Goal: Navigation & Orientation: Find specific page/section

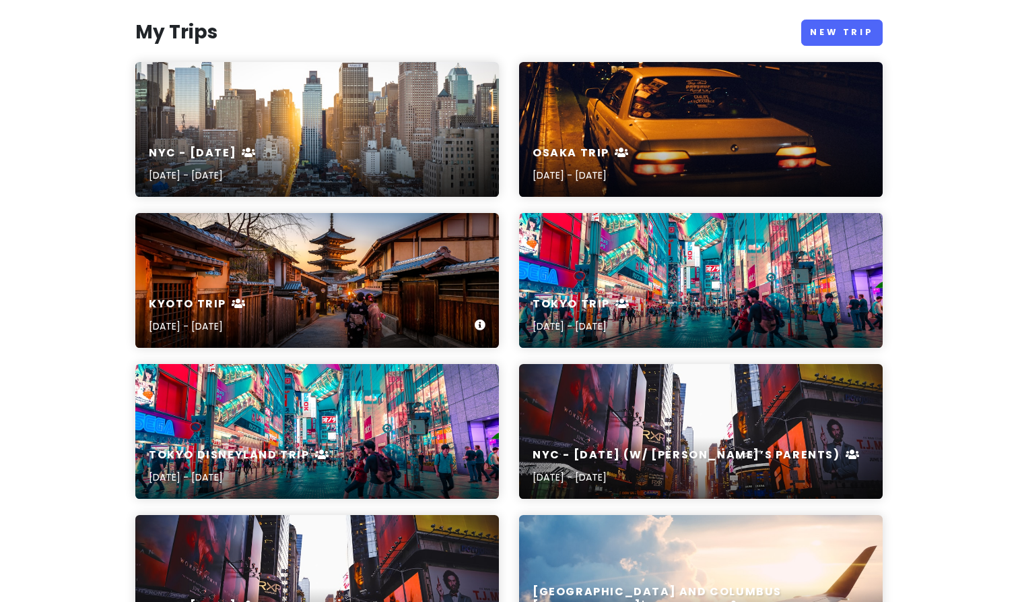
scroll to position [155, 0]
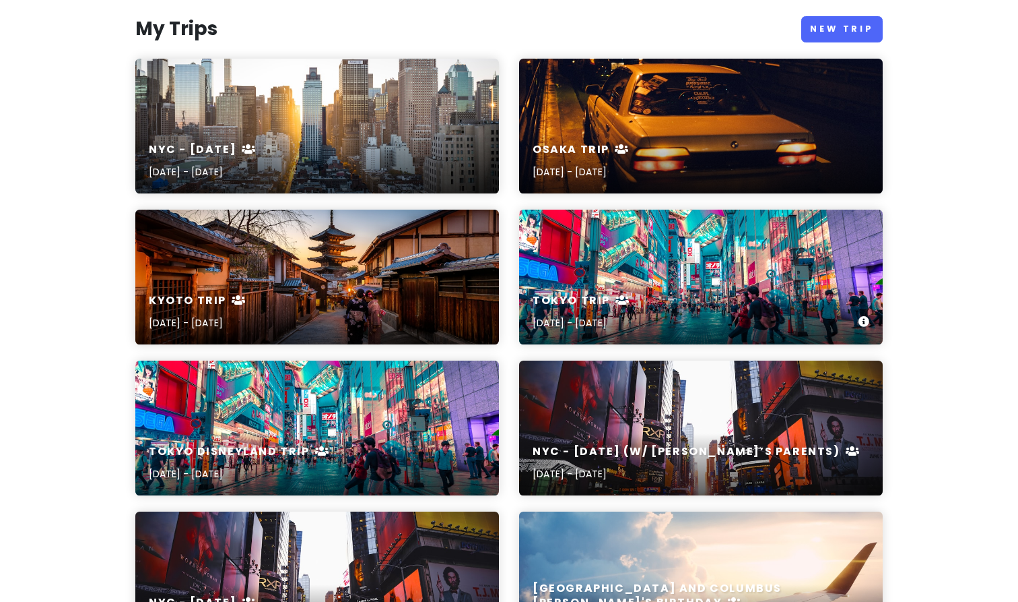
click at [593, 303] on h6 "Tokyo Trip" at bounding box center [582, 301] width 98 height 14
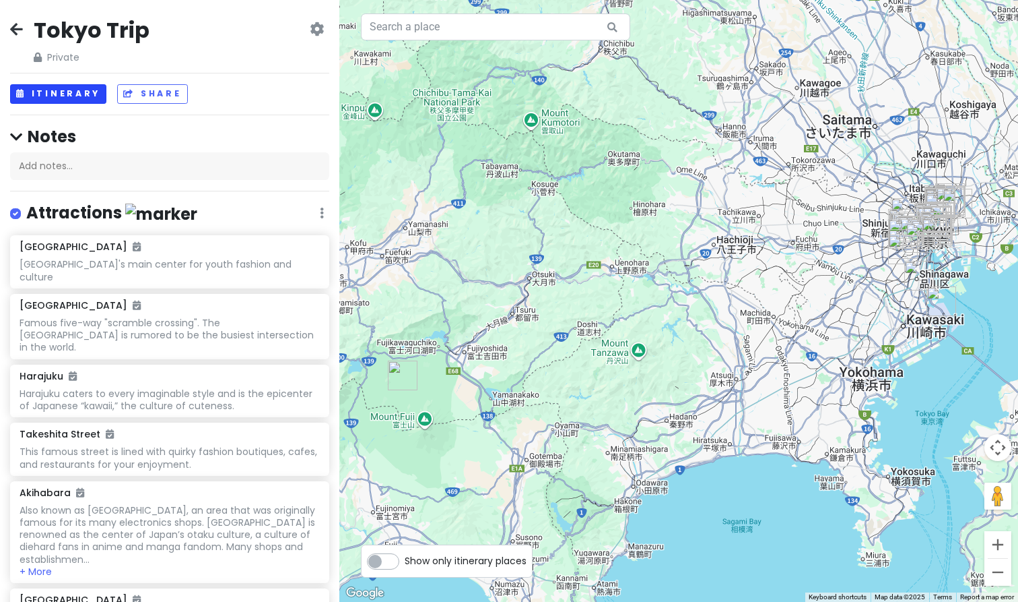
click at [71, 94] on button "Itinerary" at bounding box center [58, 94] width 96 height 20
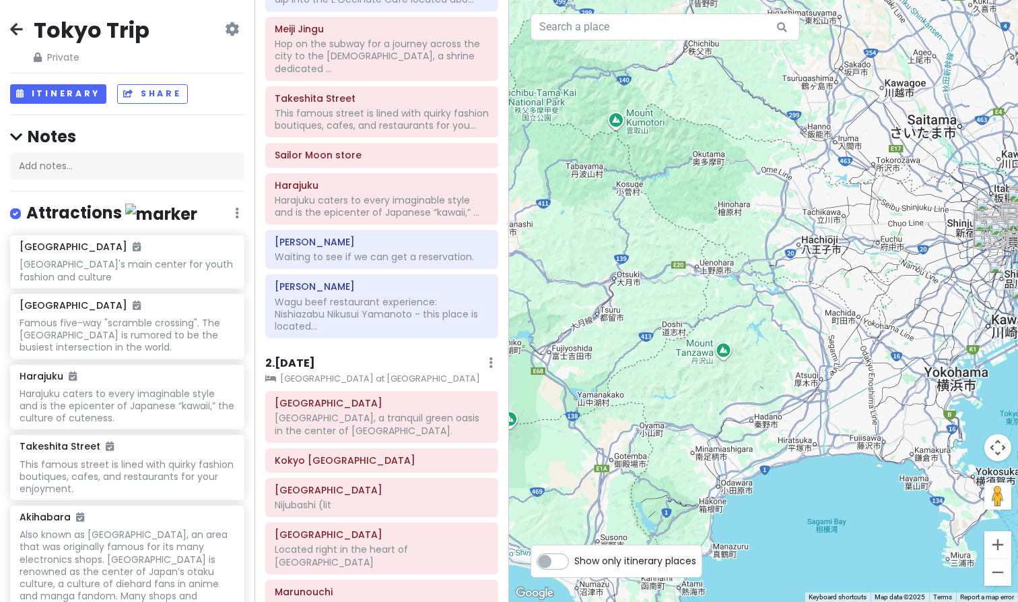
scroll to position [375, 0]
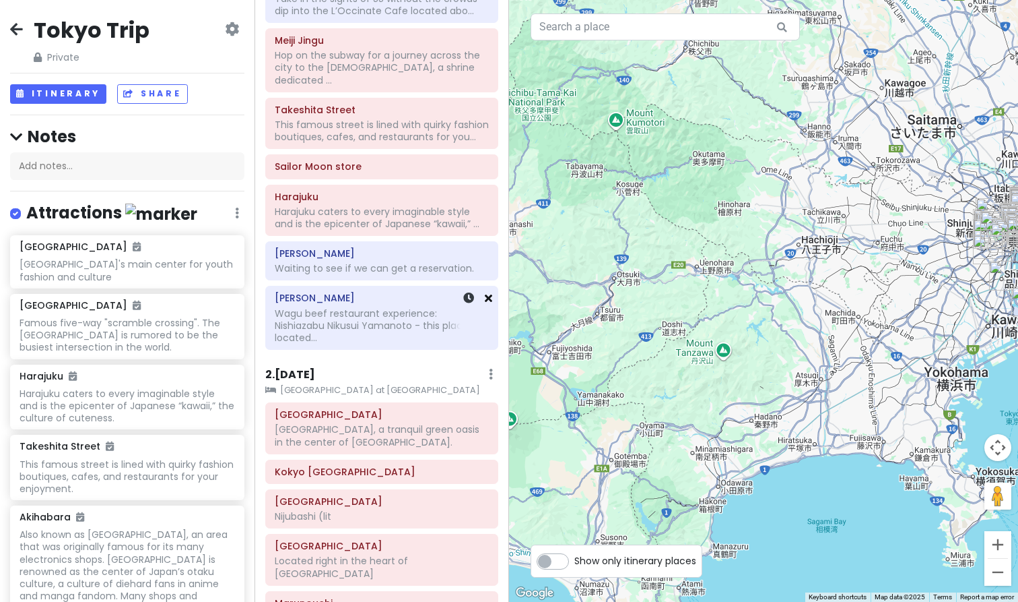
click at [489, 292] on icon at bounding box center [488, 297] width 7 height 11
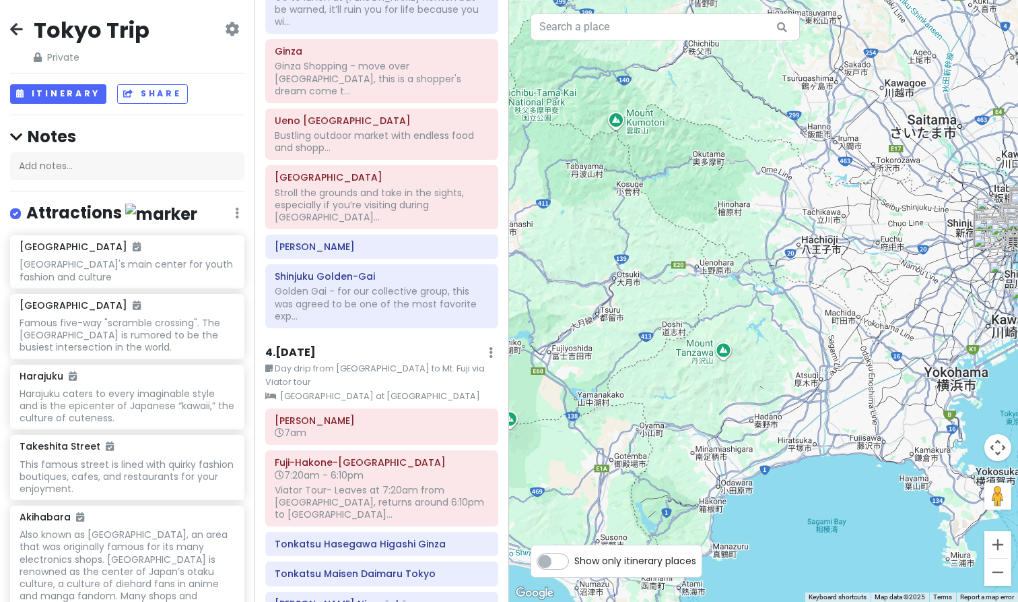
click at [18, 24] on icon at bounding box center [16, 29] width 13 height 11
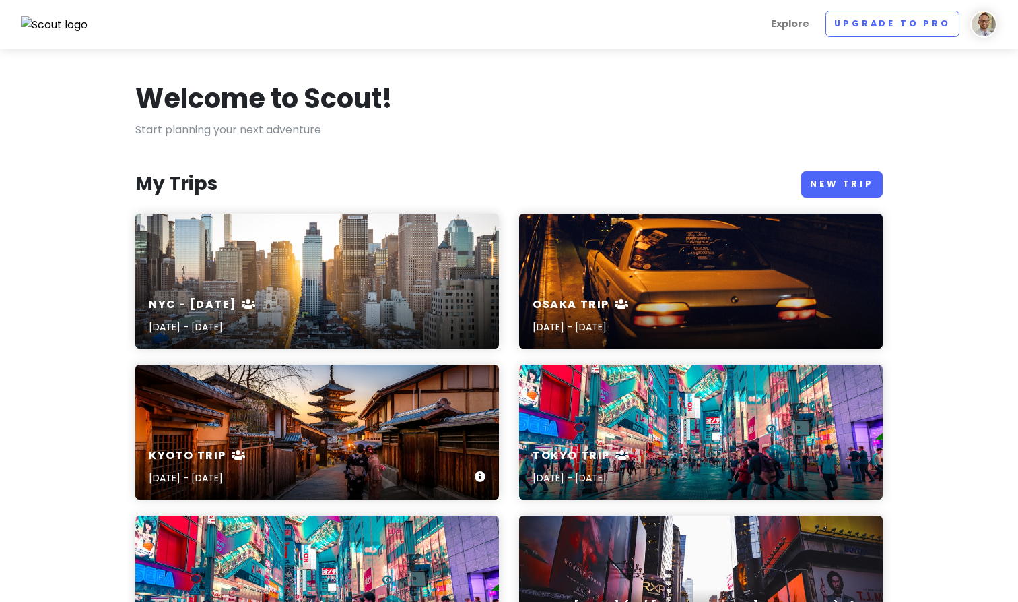
click at [300, 433] on div "Kyoto Trip [DATE] - [DATE]" at bounding box center [317, 431] width 364 height 135
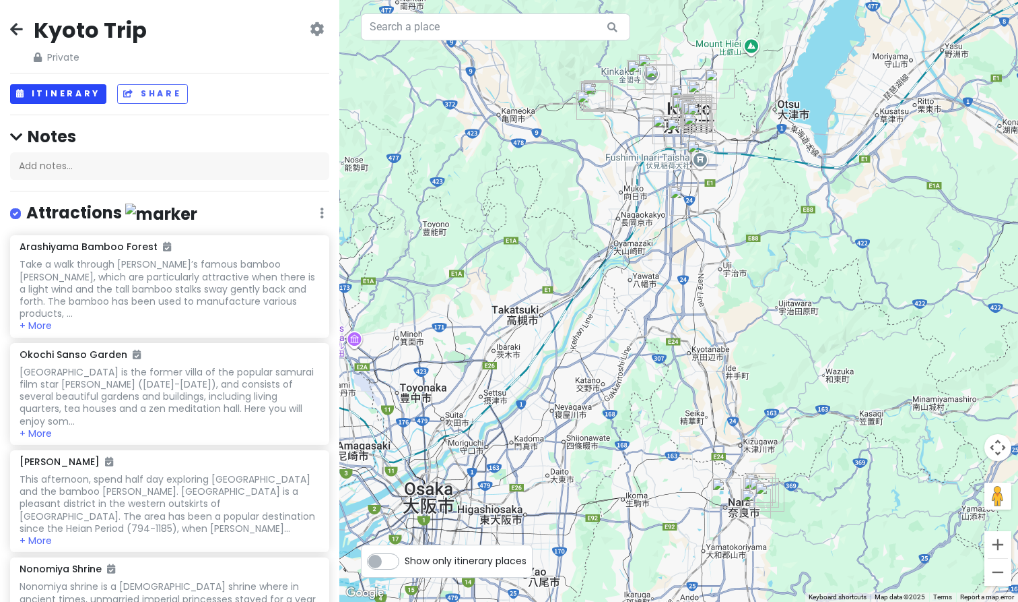
click at [80, 91] on button "Itinerary" at bounding box center [58, 94] width 96 height 20
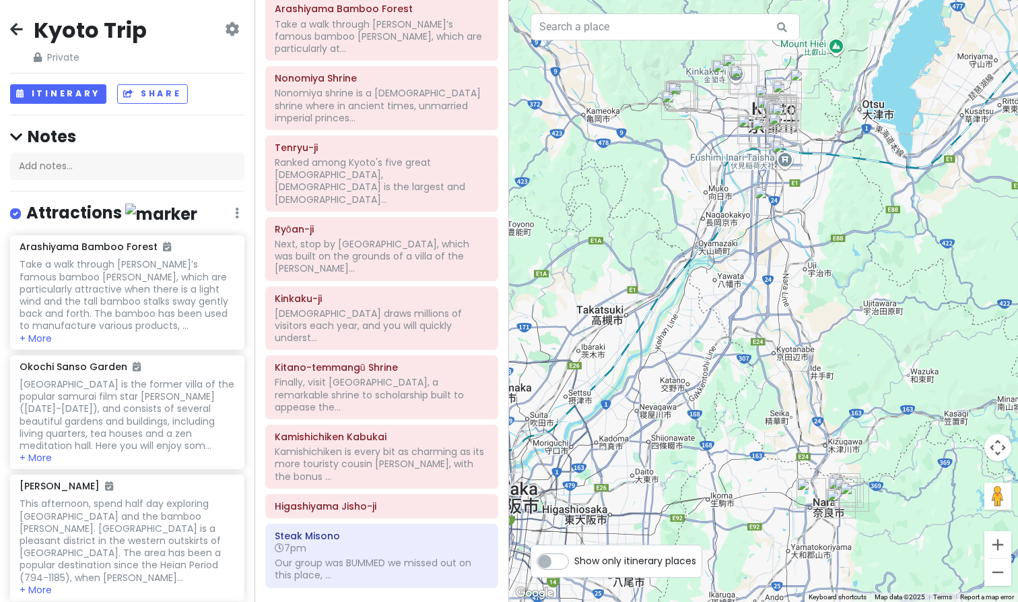
scroll to position [561, 0]
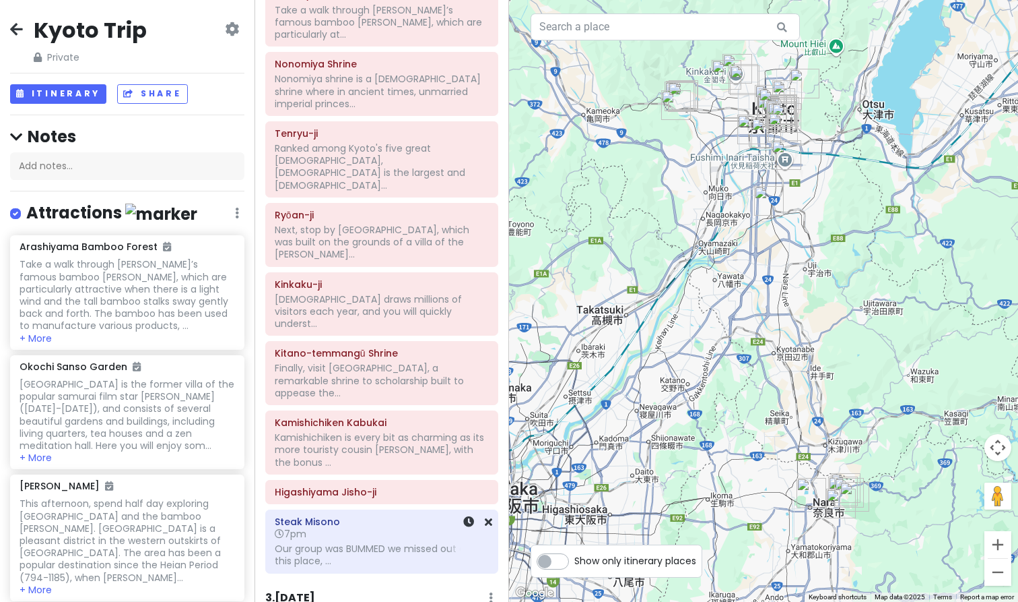
click at [383, 542] on div "Our group was BUMMED we missed out on this place, ..." at bounding box center [382, 554] width 214 height 24
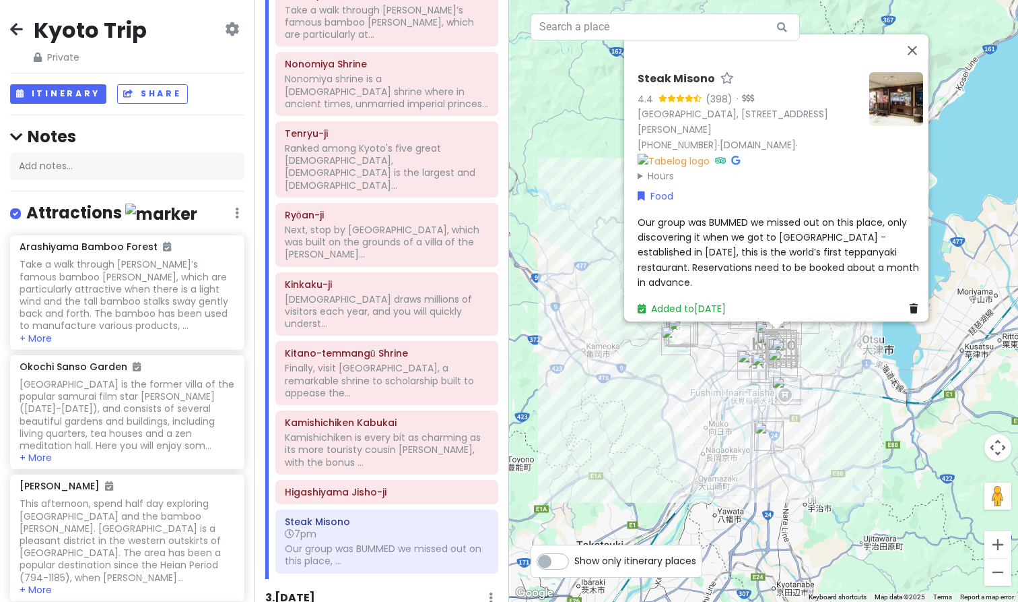
click at [783, 251] on span "Our group was BUMMED we missed out on this place, only discovering it when we g…" at bounding box center [780, 252] width 284 height 74
click at [783, 251] on div "Our group was BUMMED we missed out on this place, only discovering it when we g…" at bounding box center [781, 251] width 286 height 75
type textarea "x"
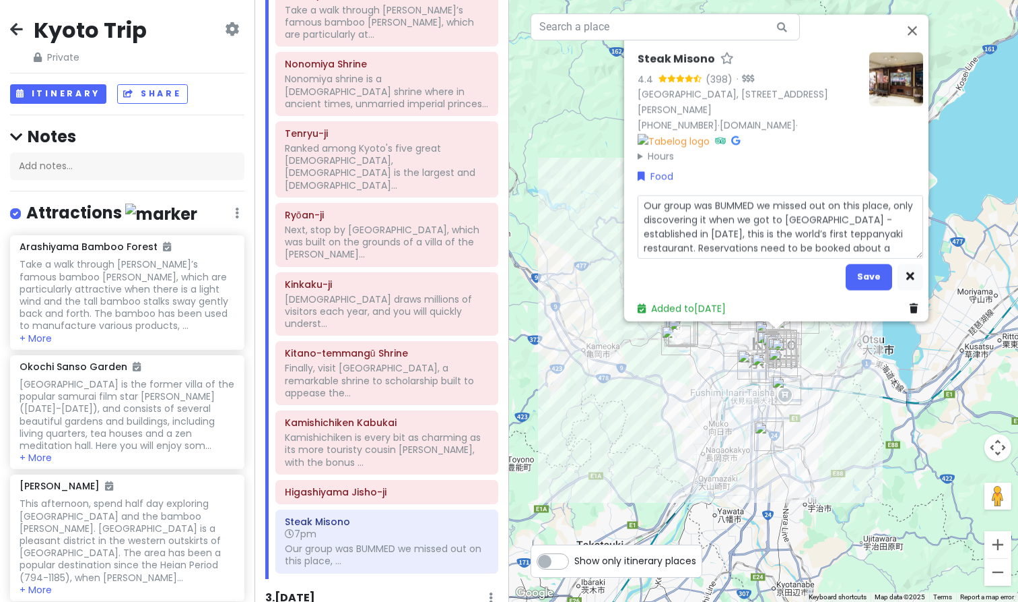
click at [787, 227] on textarea "Our group was BUMMED we missed out on this place, only discovering it when we g…" at bounding box center [781, 226] width 286 height 63
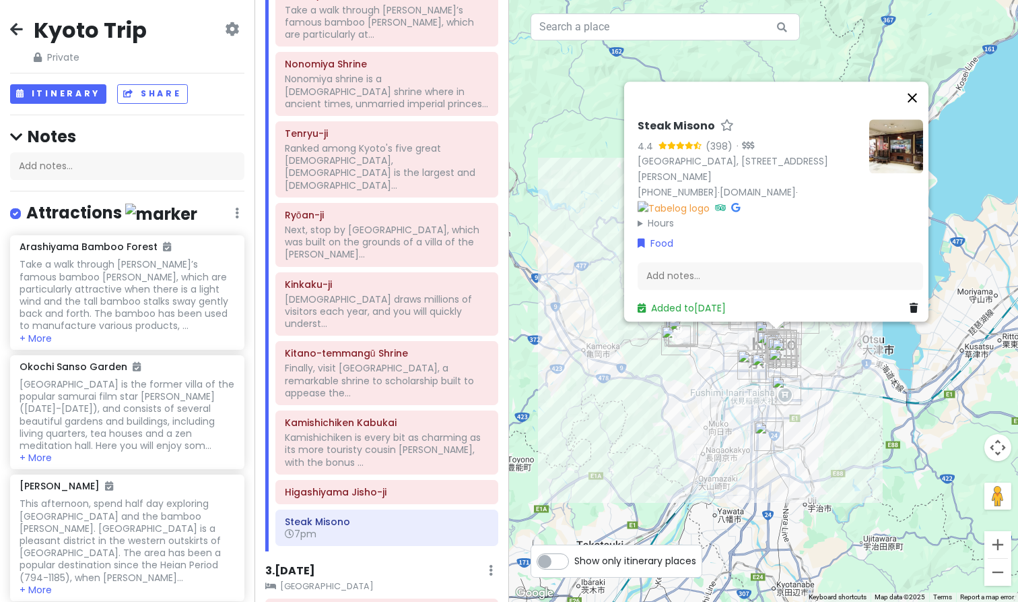
click at [916, 101] on button "Close" at bounding box center [913, 98] width 32 height 32
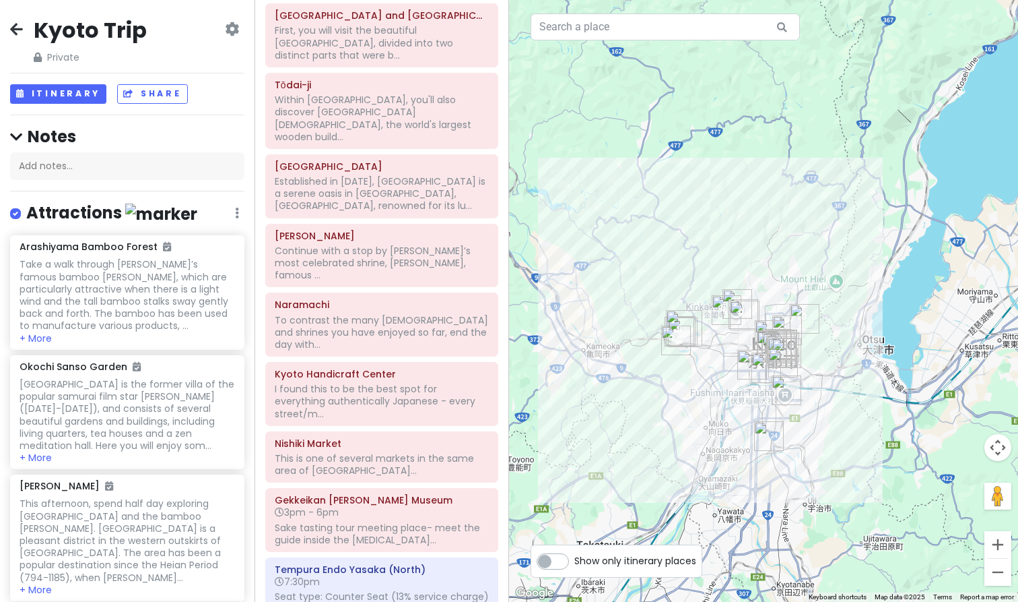
scroll to position [1158, 0]
click at [335, 588] on div "Seat type: Counter Seat (13% service charge) Omakase Course Menu Selected: 22 0…" at bounding box center [382, 600] width 214 height 24
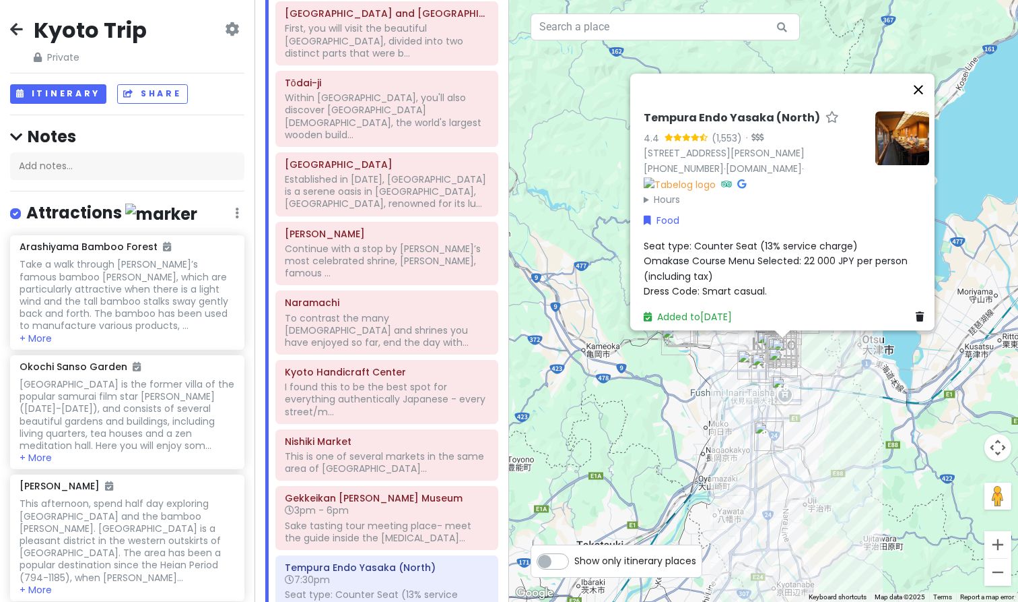
click at [923, 73] on button "Close" at bounding box center [919, 89] width 32 height 32
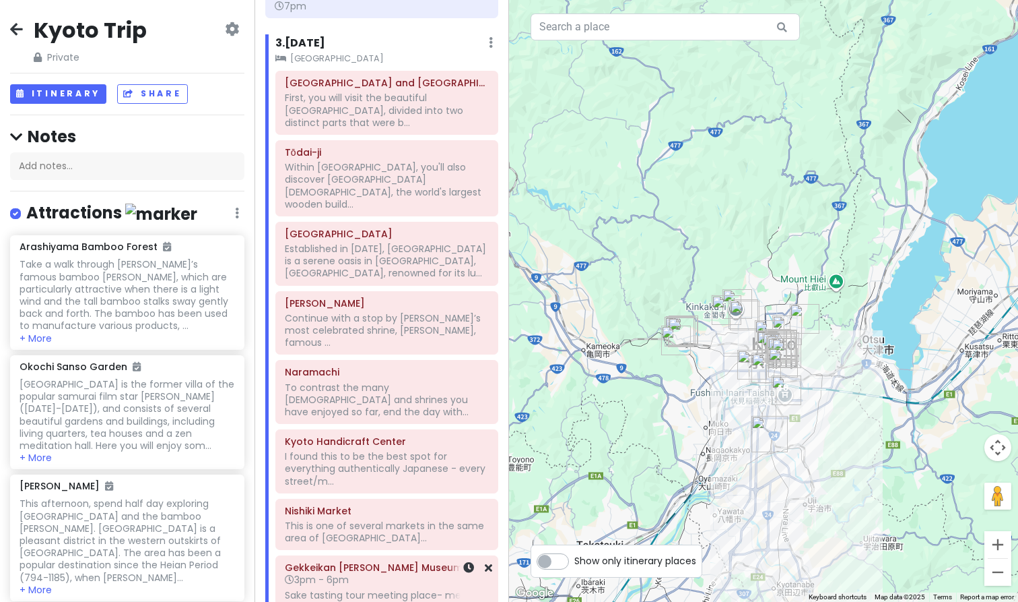
scroll to position [1076, 0]
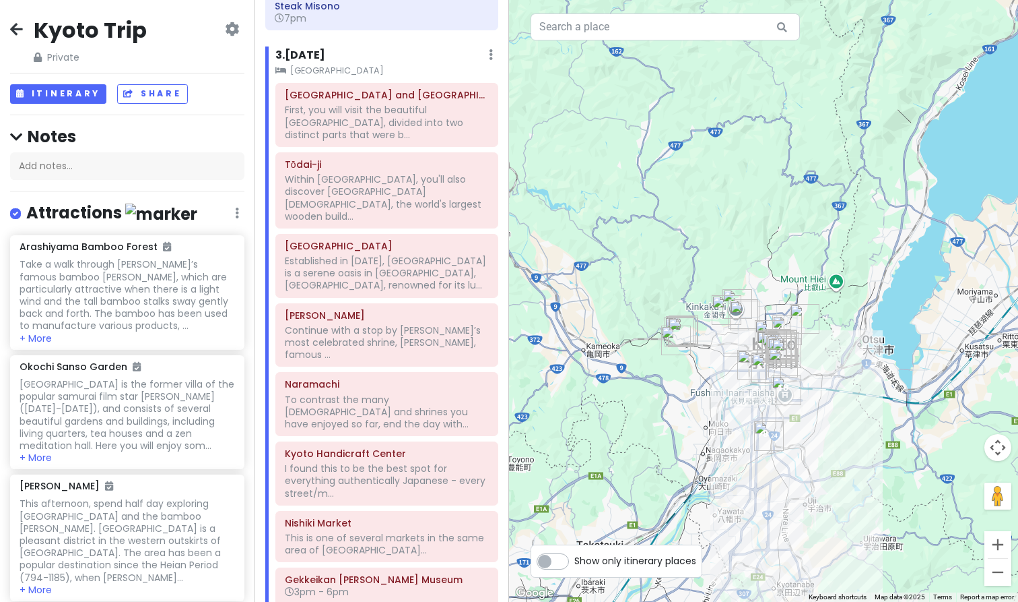
click at [17, 30] on icon at bounding box center [16, 29] width 13 height 11
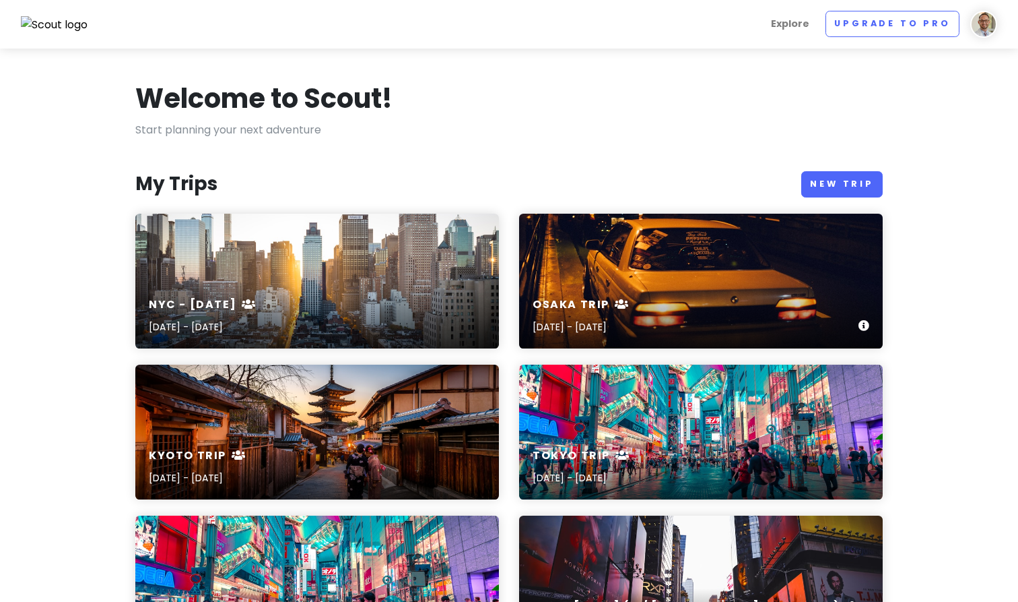
click at [569, 286] on div "Osaka Trip [DATE] - [DATE]" at bounding box center [701, 316] width 364 height 64
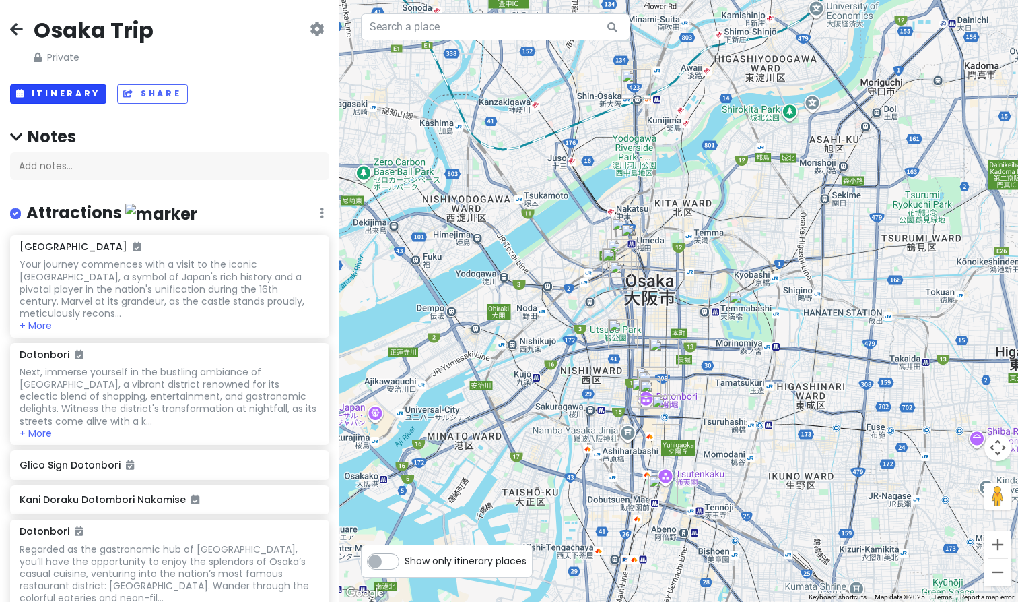
click at [73, 100] on button "Itinerary" at bounding box center [58, 94] width 96 height 20
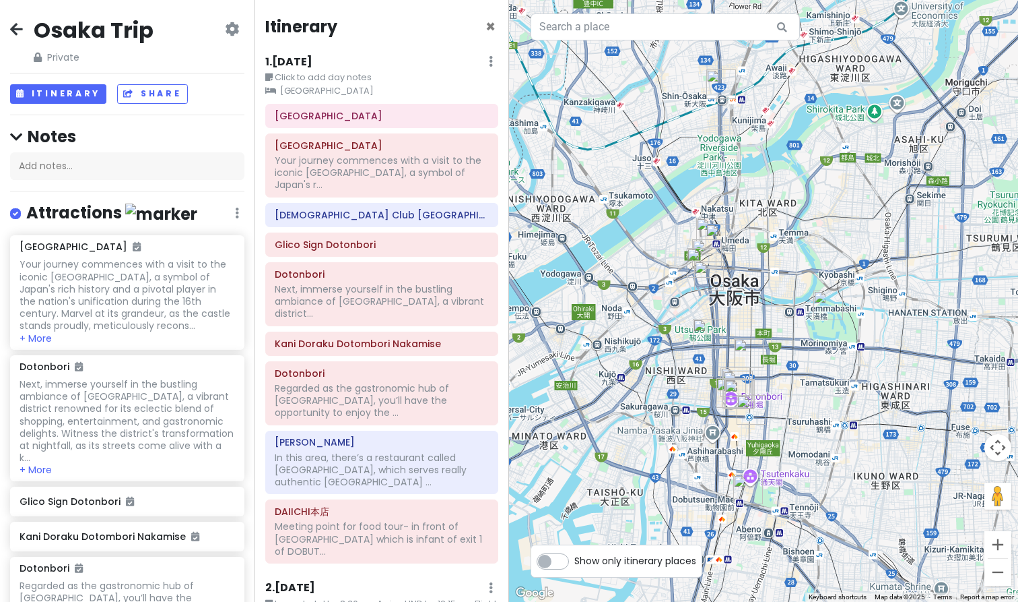
click at [11, 27] on icon at bounding box center [16, 29] width 13 height 11
